Goal: Transaction & Acquisition: Purchase product/service

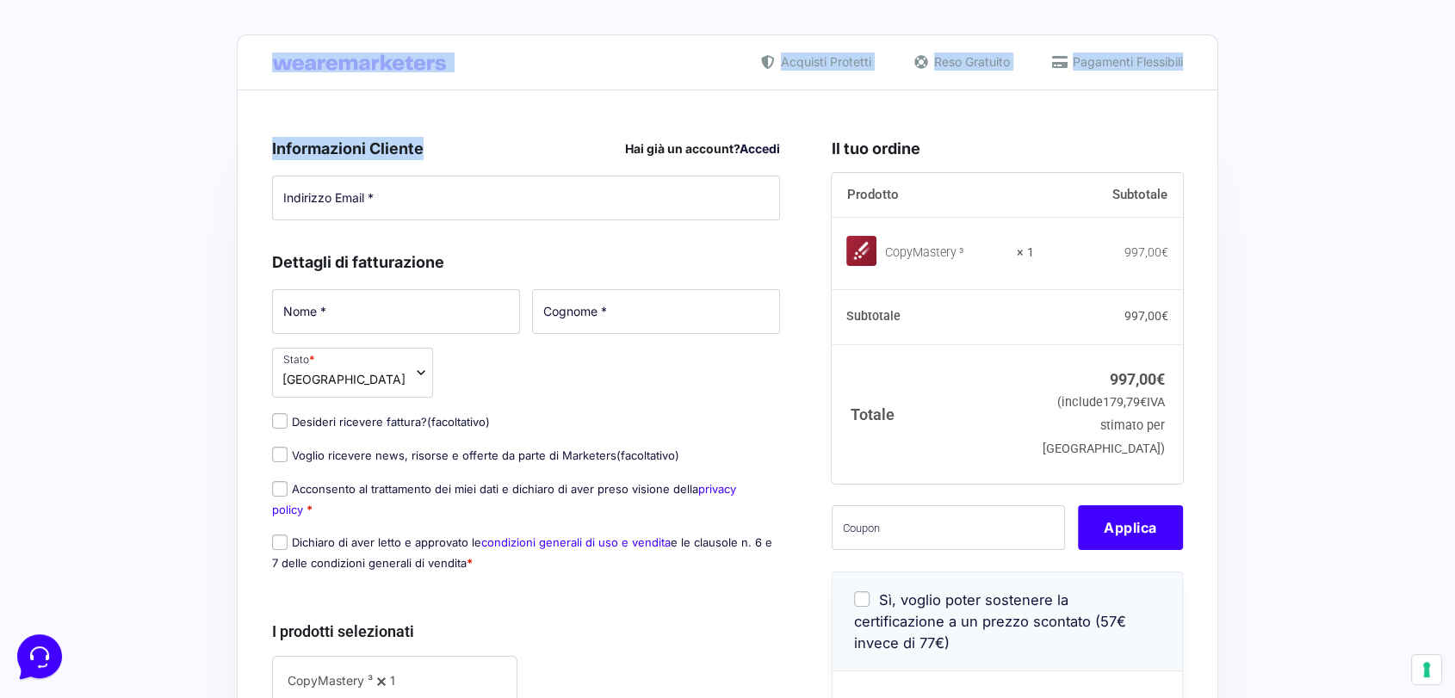
drag, startPoint x: 325, startPoint y: 61, endPoint x: 497, endPoint y: 155, distance: 195.3
click at [497, 155] on div "Acquisti Protetti Reso Gratuito Pagamenti Flessibili Riepilogo Ordine 997,00 € …" at bounding box center [727, 691] width 981 height 1383
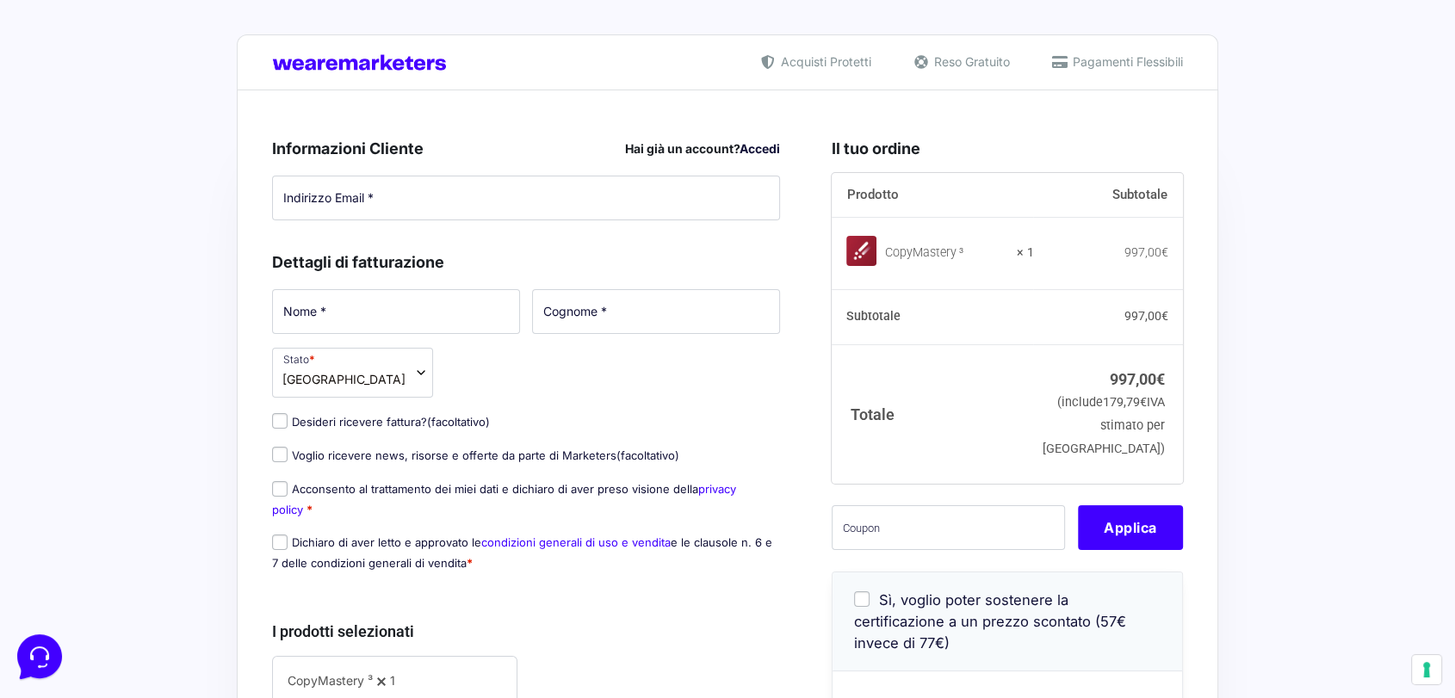
click at [572, 393] on div "Nome * Cognome * Stato * Seleziona un paese / una regione… [GEOGRAPHIC_DATA] [G…" at bounding box center [526, 436] width 520 height 298
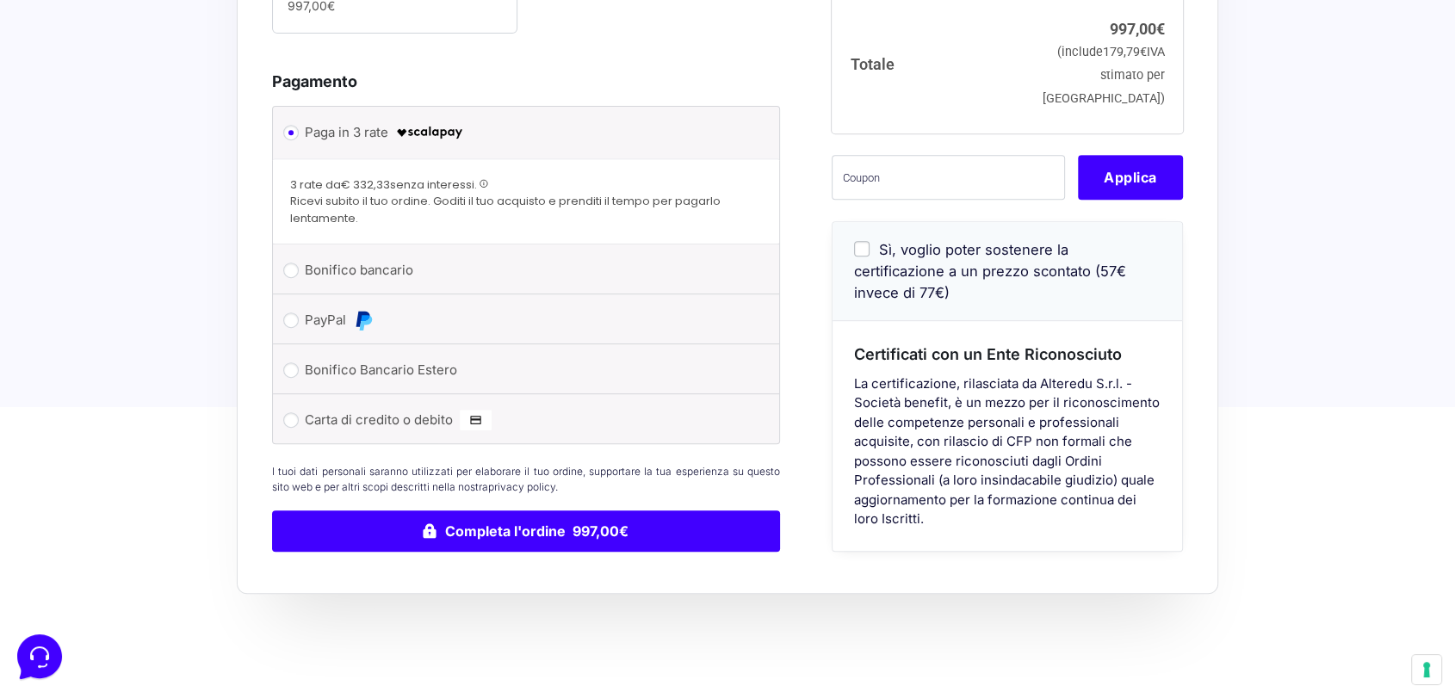
scroll to position [764, 0]
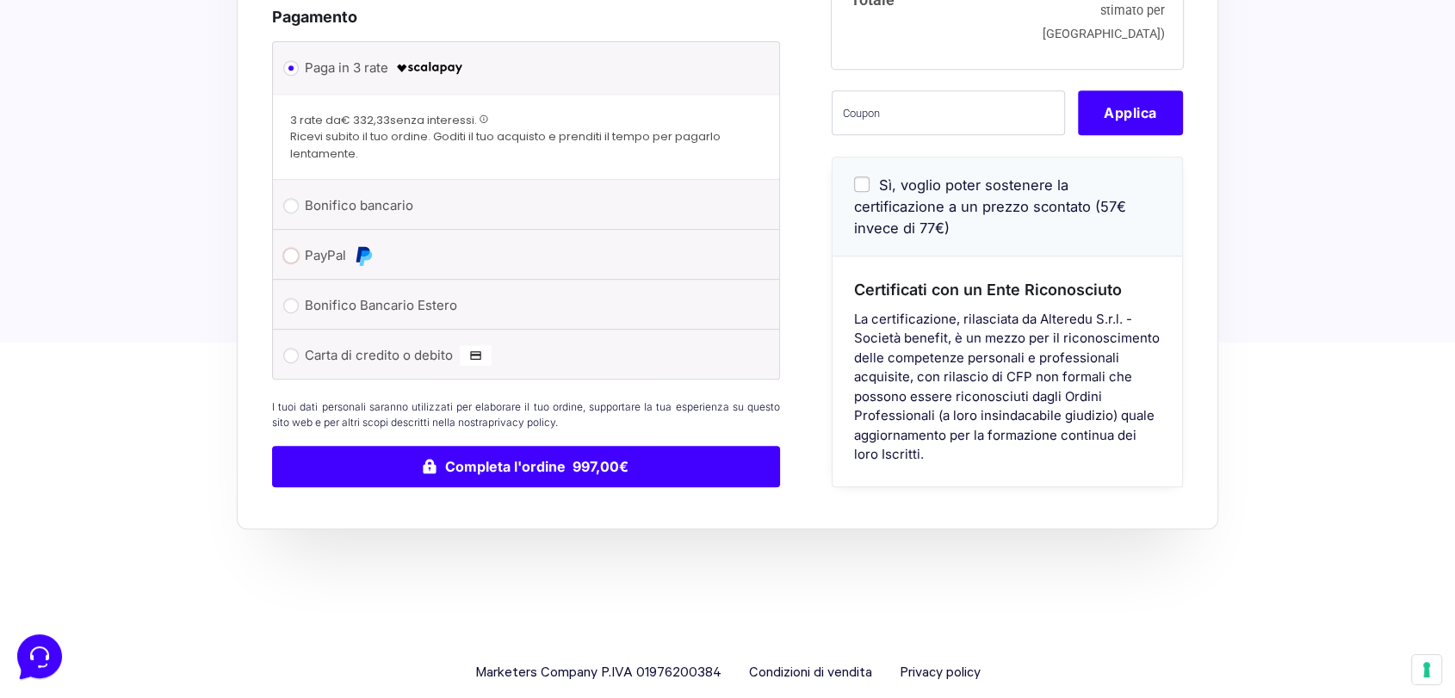
click at [288, 256] on input "PayPal" at bounding box center [290, 255] width 15 height 15
radio input "true"
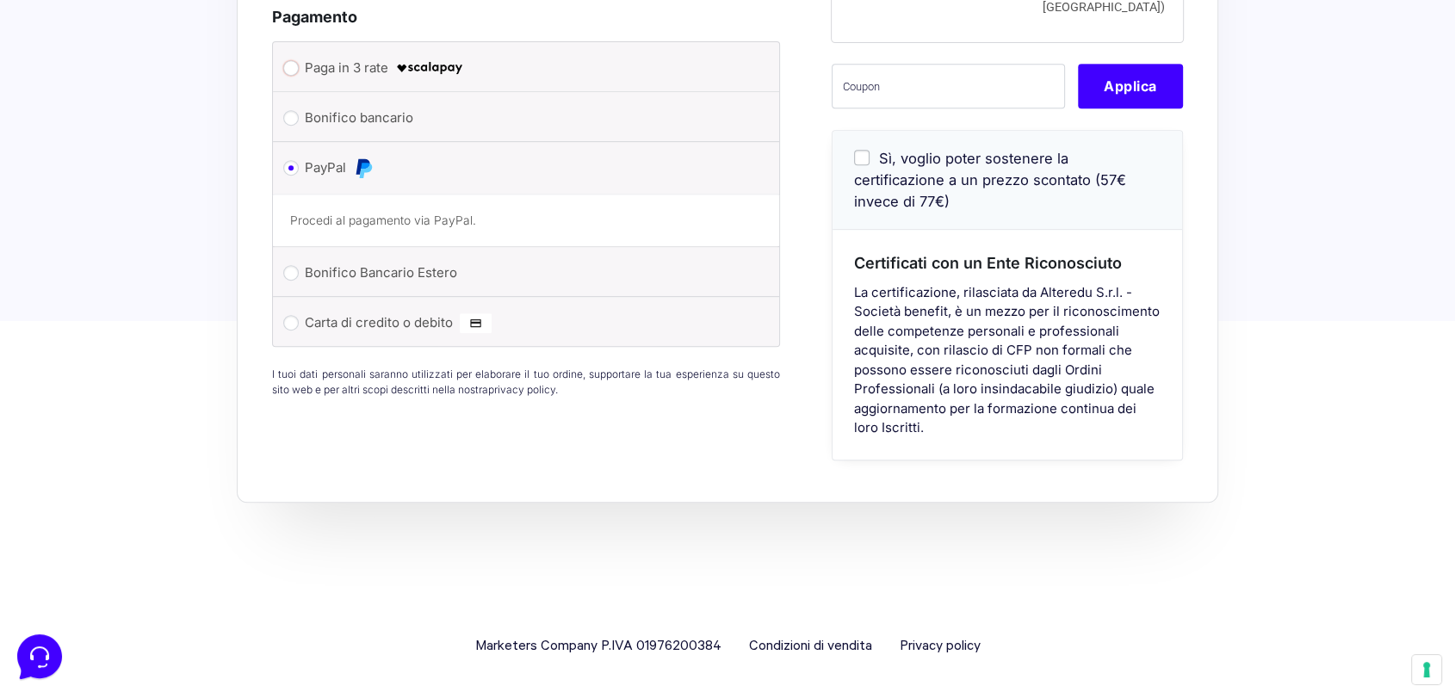
click at [293, 65] on input "Paga in 3 rate" at bounding box center [290, 67] width 15 height 15
radio input "true"
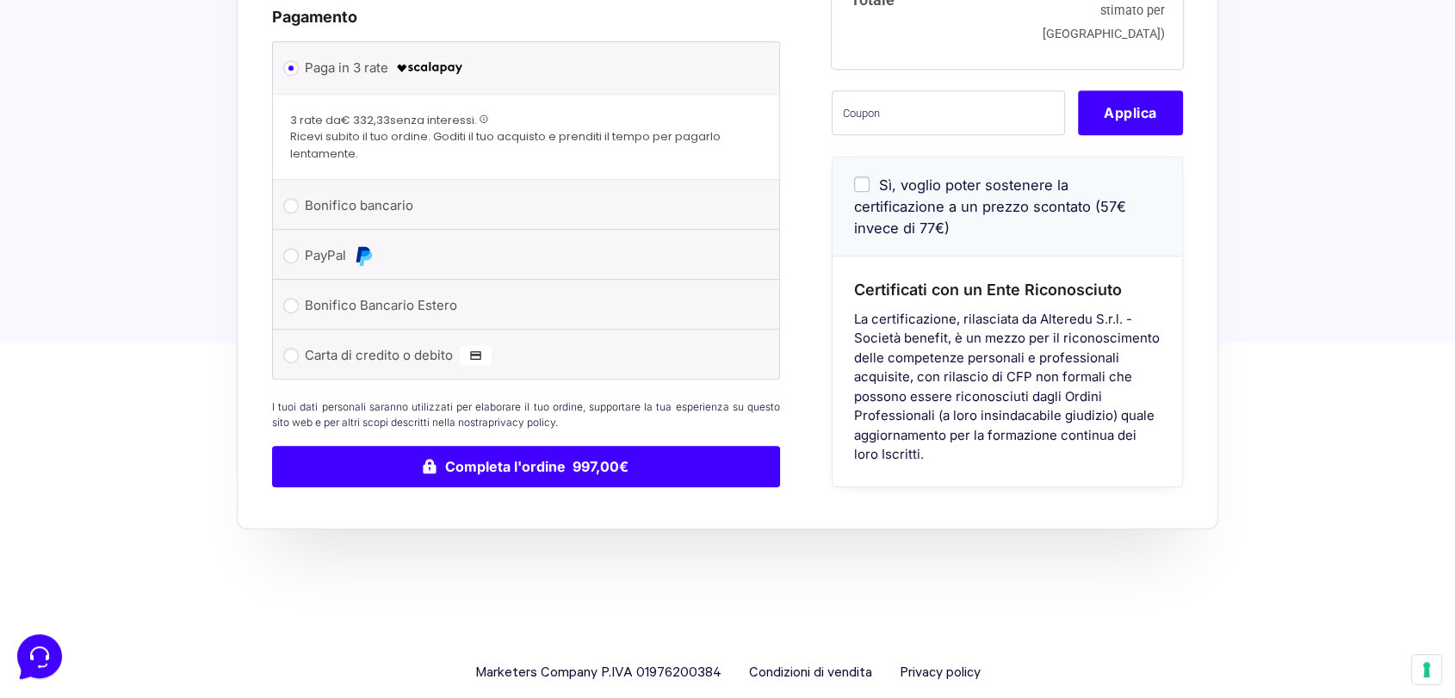
drag, startPoint x: 312, startPoint y: 122, endPoint x: 436, endPoint y: 149, distance: 126.8
click at [436, 149] on div "3 rate da € 332,33 senza interessi. Ricevi subito il tuo ordine. Goditi il tuo …" at bounding box center [526, 137] width 472 height 51
click at [436, 149] on span "Ricevi subito il tuo ordine. Goditi il tuo acquisto e prenditi il tempo per pag…" at bounding box center [526, 145] width 472 height 34
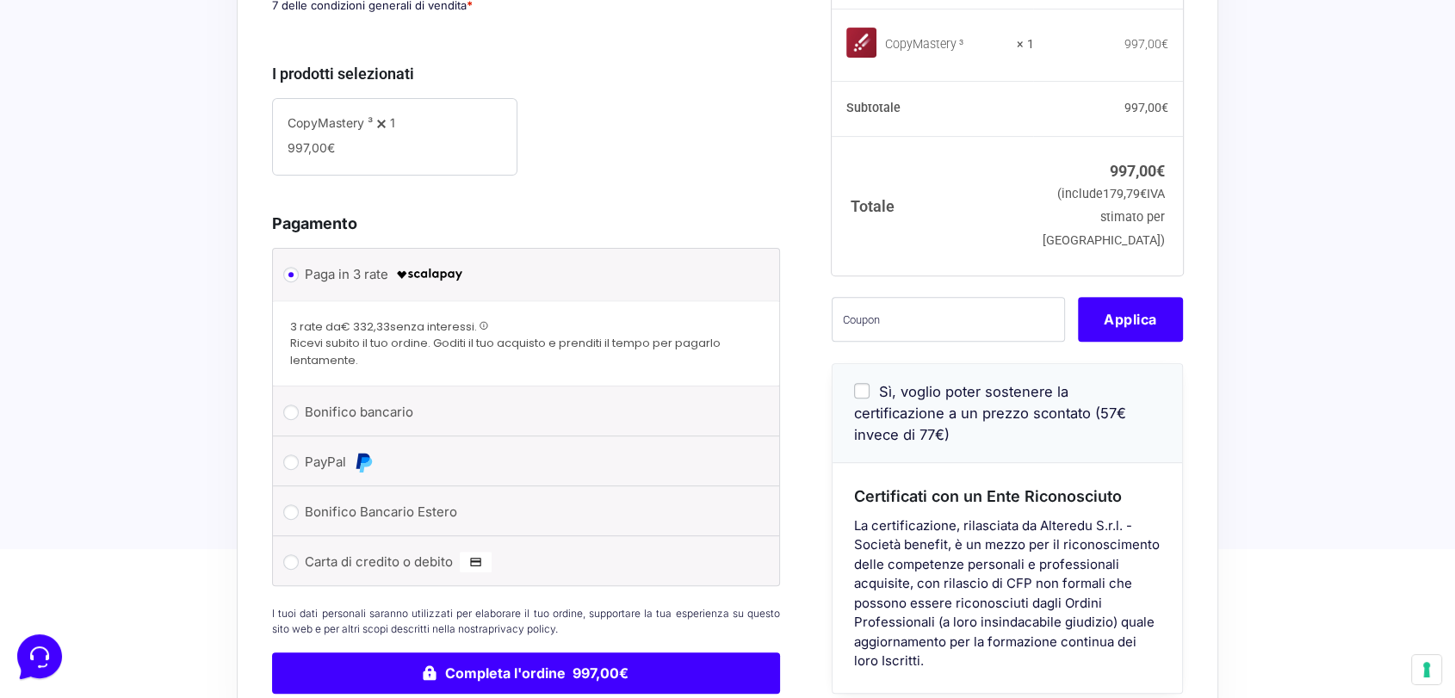
scroll to position [573, 0]
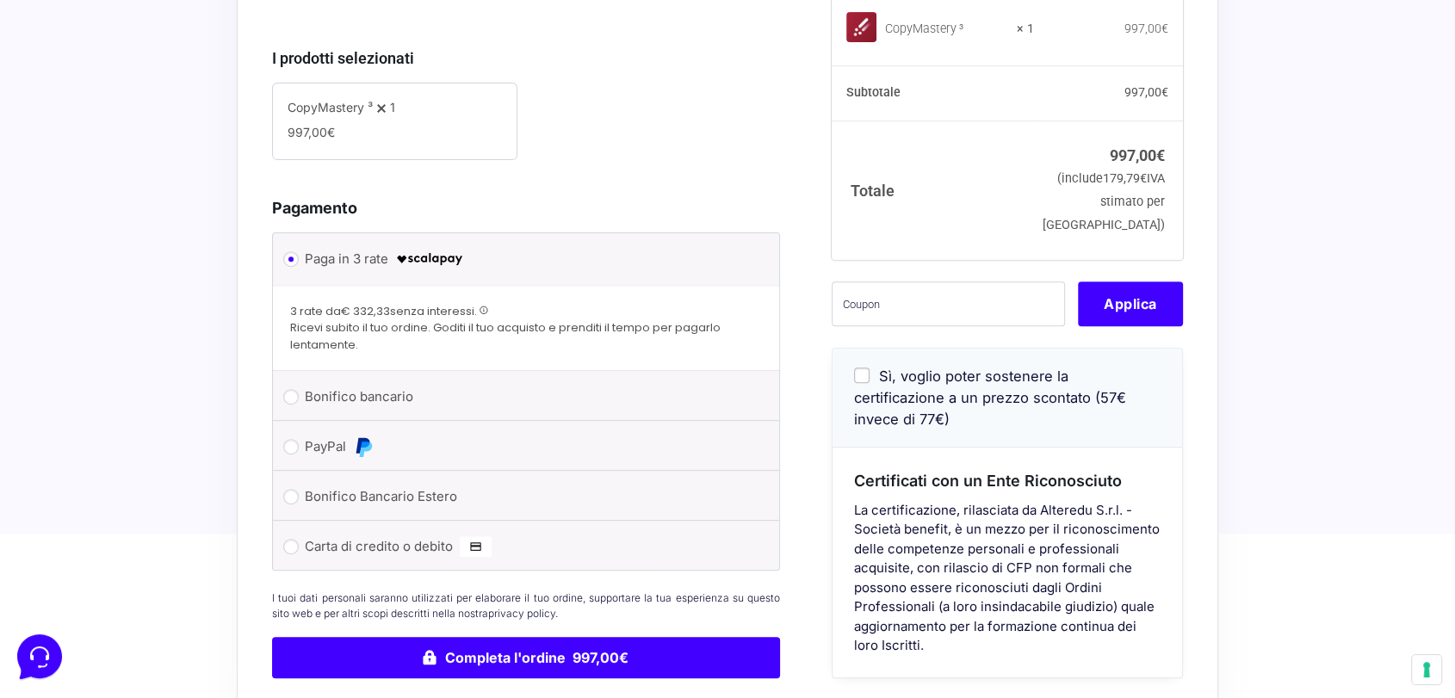
click at [860, 383] on input "Sì, voglio poter sostenere la certificazione a un prezzo scontato (57€ invece d…" at bounding box center [861, 375] width 15 height 15
checkbox input "true"
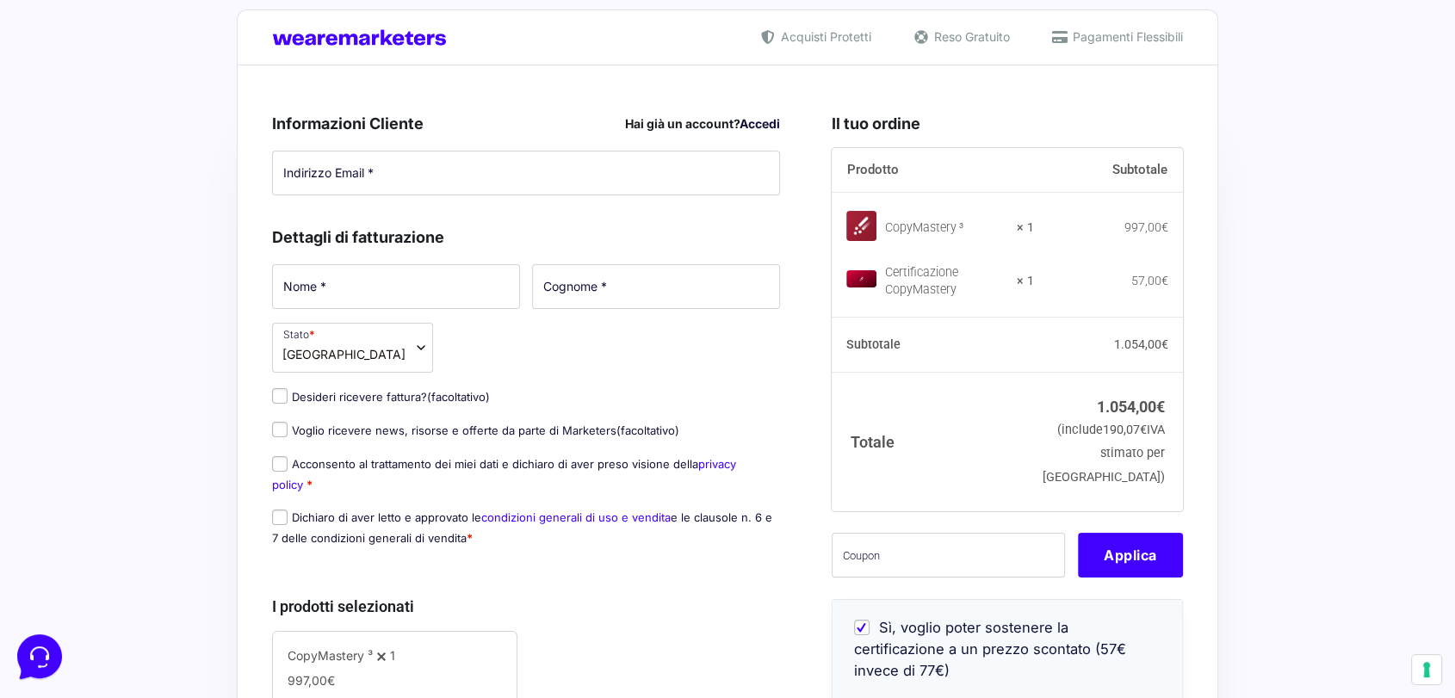
scroll to position [0, 0]
